Goal: Communication & Community: Participate in discussion

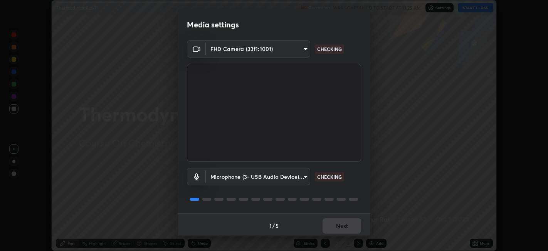
scroll to position [2, 0]
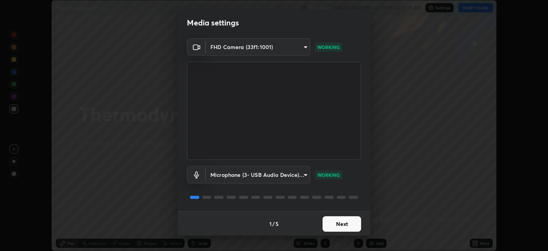
click at [337, 223] on button "Next" at bounding box center [342, 223] width 39 height 15
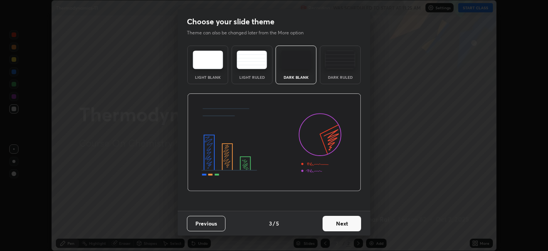
click at [335, 224] on button "Next" at bounding box center [342, 223] width 39 height 15
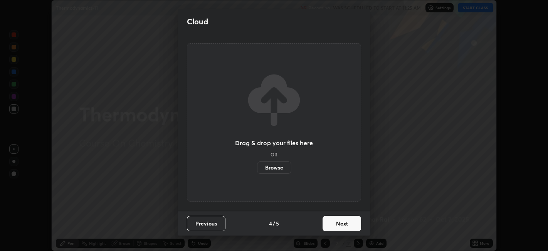
click at [334, 224] on button "Next" at bounding box center [342, 223] width 39 height 15
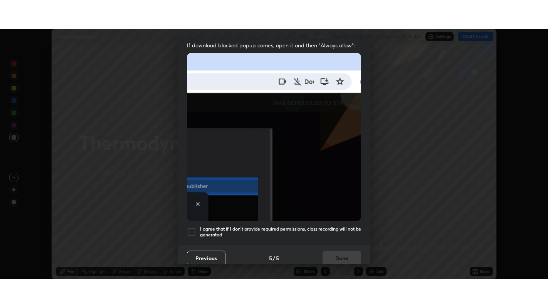
scroll to position [159, 0]
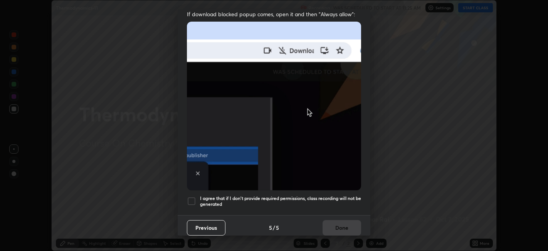
click at [191, 196] on div at bounding box center [191, 200] width 9 height 9
click at [335, 224] on button "Done" at bounding box center [342, 227] width 39 height 15
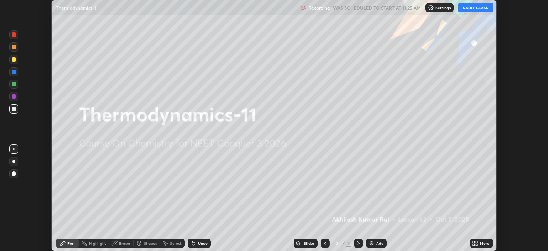
click at [475, 8] on button "START CLASS" at bounding box center [475, 7] width 35 height 9
click at [478, 243] on icon at bounding box center [475, 243] width 6 height 6
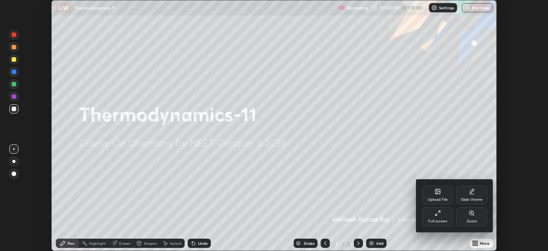
click at [440, 213] on icon at bounding box center [438, 213] width 6 height 6
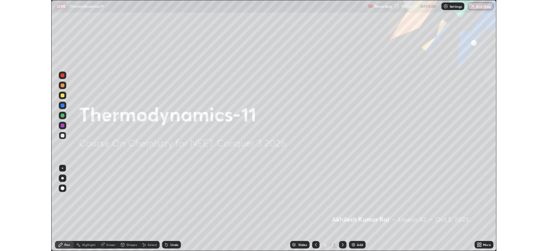
scroll to position [308, 548]
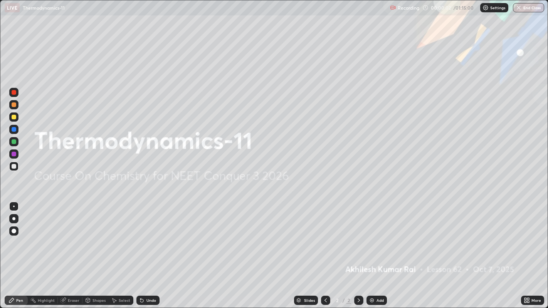
click at [379, 250] on div "Add" at bounding box center [380, 301] width 7 height 4
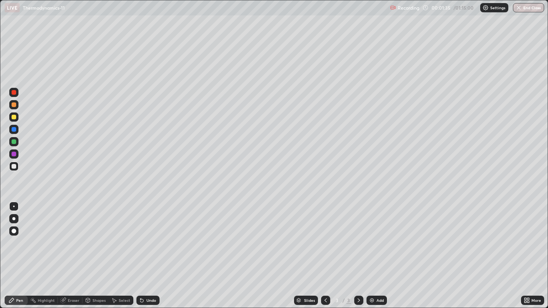
click at [14, 167] on div at bounding box center [14, 166] width 5 height 5
click at [13, 117] on div at bounding box center [14, 117] width 5 height 5
click at [13, 168] on div at bounding box center [14, 166] width 5 height 5
click at [374, 250] on div "Add" at bounding box center [377, 300] width 20 height 9
click at [13, 118] on div at bounding box center [14, 117] width 5 height 5
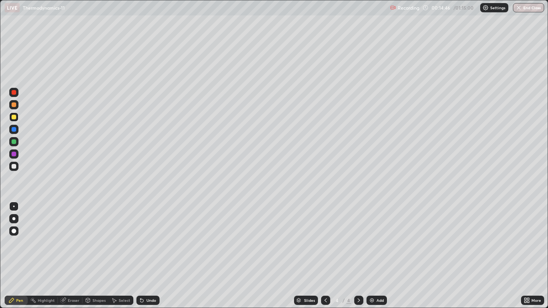
click at [71, 250] on div "Eraser" at bounding box center [74, 301] width 12 height 4
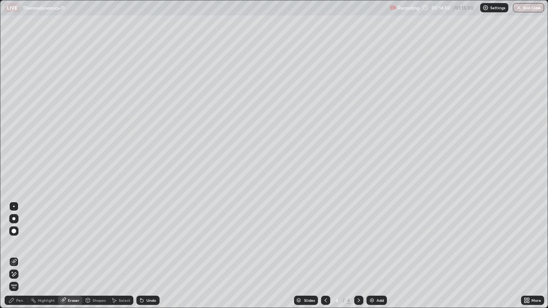
click at [19, 250] on div "Pen" at bounding box center [19, 301] width 7 height 4
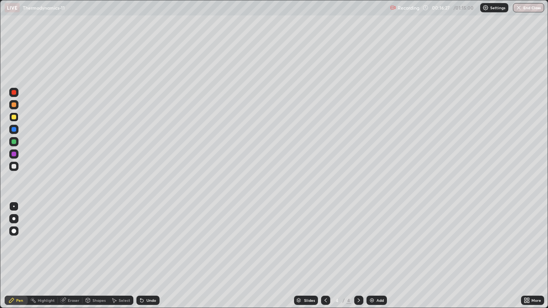
click at [379, 250] on div "Add" at bounding box center [377, 300] width 20 height 9
click at [12, 168] on div at bounding box center [14, 166] width 5 height 5
click at [14, 118] on div at bounding box center [14, 117] width 5 height 5
click at [377, 250] on div "Add" at bounding box center [380, 301] width 7 height 4
click at [15, 168] on div at bounding box center [14, 166] width 5 height 5
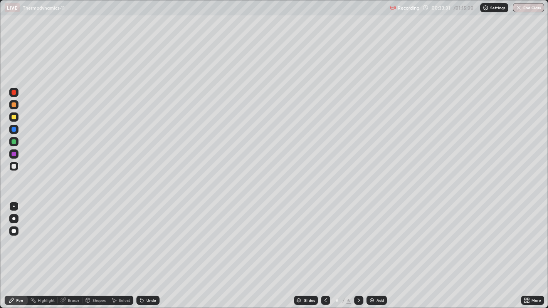
click at [326, 250] on icon at bounding box center [326, 301] width 6 height 6
click at [354, 250] on div at bounding box center [358, 300] width 9 height 9
click at [376, 250] on div "Add" at bounding box center [377, 300] width 20 height 9
click at [14, 117] on div at bounding box center [14, 117] width 5 height 5
click at [381, 250] on div "Add" at bounding box center [380, 301] width 7 height 4
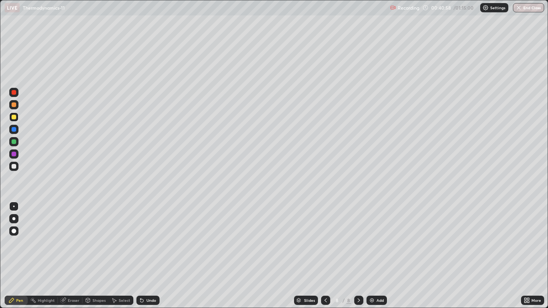
click at [14, 167] on div at bounding box center [14, 166] width 5 height 5
click at [18, 116] on div at bounding box center [13, 117] width 9 height 9
click at [13, 166] on div at bounding box center [14, 166] width 5 height 5
click at [383, 250] on div "Add" at bounding box center [377, 300] width 20 height 9
click at [13, 167] on div at bounding box center [14, 166] width 5 height 5
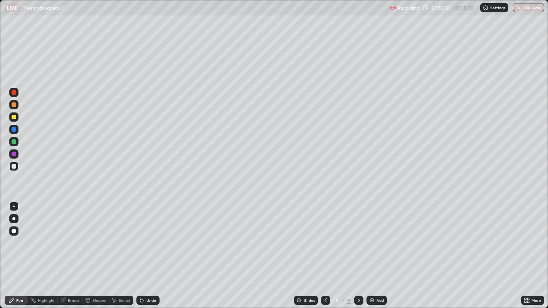
click at [325, 250] on icon at bounding box center [326, 301] width 6 height 6
click at [358, 250] on icon at bounding box center [359, 301] width 6 height 6
click at [73, 250] on div "Eraser" at bounding box center [74, 301] width 12 height 4
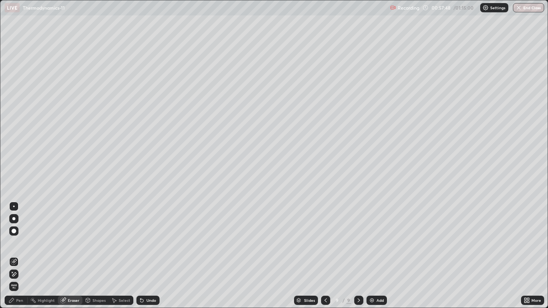
click at [20, 250] on div "Pen" at bounding box center [19, 301] width 7 height 4
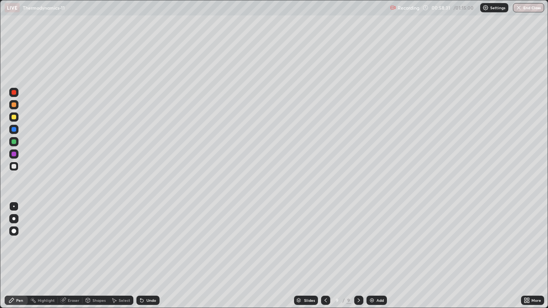
click at [16, 117] on div at bounding box center [14, 117] width 5 height 5
click at [377, 250] on div "Add" at bounding box center [377, 300] width 20 height 9
click at [14, 169] on div at bounding box center [13, 166] width 9 height 9
click at [16, 118] on div at bounding box center [13, 117] width 9 height 9
click at [16, 168] on div at bounding box center [13, 166] width 9 height 9
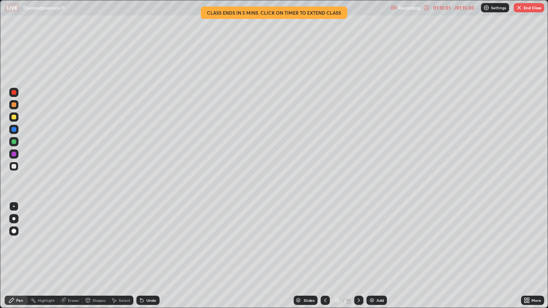
click at [530, 12] on button "End Class" at bounding box center [529, 7] width 30 height 9
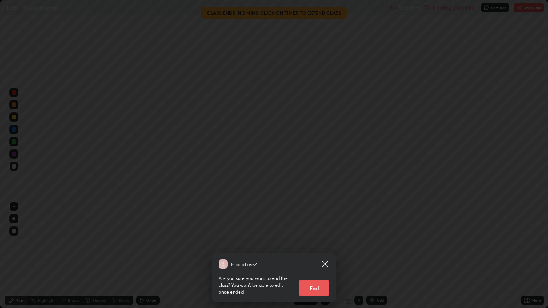
click at [315, 250] on button "End" at bounding box center [314, 288] width 31 height 15
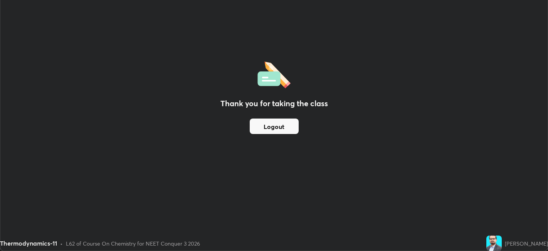
scroll to position [38306, 38008]
